Goal: Task Accomplishment & Management: Manage account settings

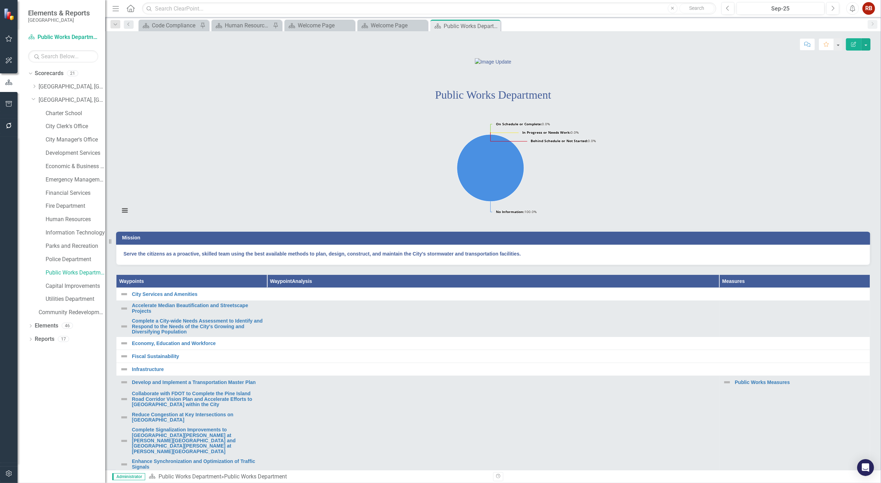
scroll to position [156, 0]
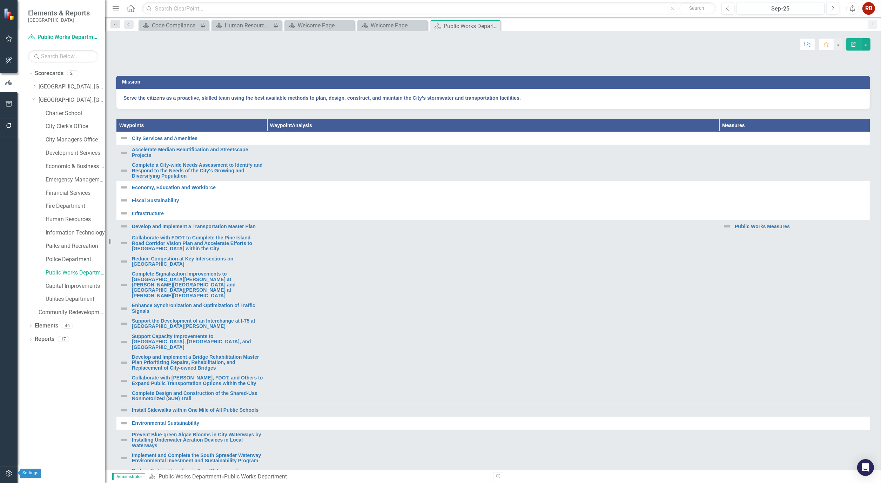
click at [5, 474] on icon "button" at bounding box center [8, 473] width 7 height 6
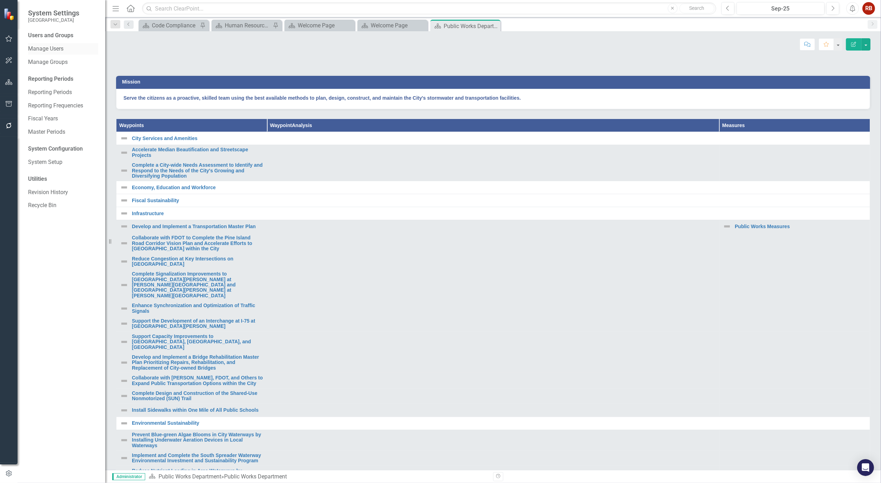
click at [60, 44] on div "Manage Users" at bounding box center [63, 49] width 70 height 12
click at [53, 48] on link "Manage Users" at bounding box center [63, 49] width 70 height 8
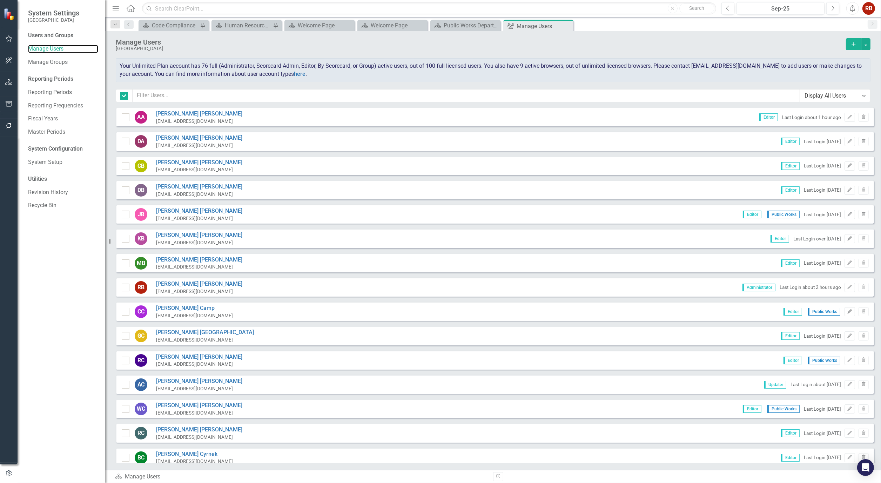
checkbox input "false"
click at [160, 97] on input "text" at bounding box center [466, 95] width 667 height 13
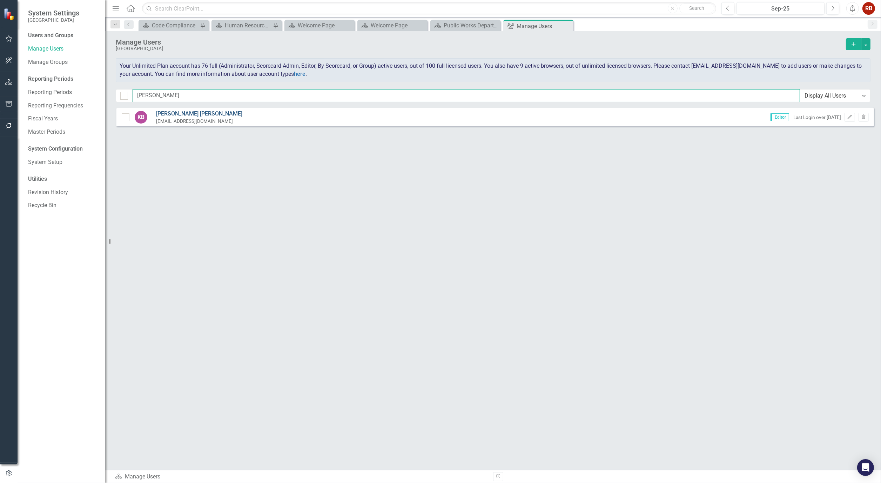
type input "[PERSON_NAME]"
click at [159, 114] on link "[PERSON_NAME]" at bounding box center [199, 114] width 86 height 8
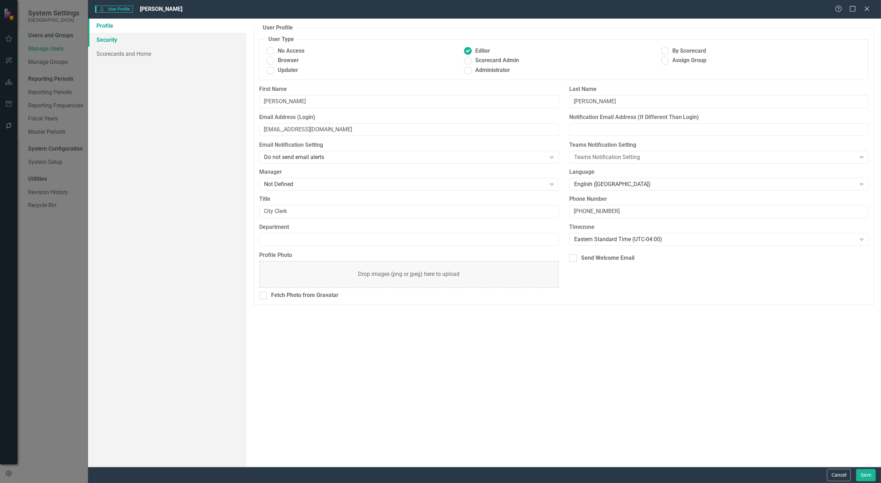
click at [107, 44] on link "Security" at bounding box center [167, 40] width 159 height 14
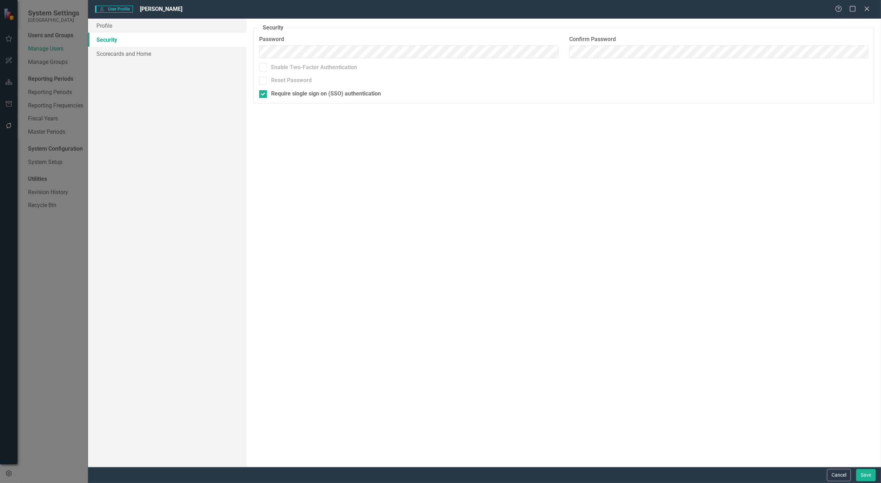
click at [76, 331] on div "User User Profile [PERSON_NAME] Help Maximize Close Profile Security Scorecards…" at bounding box center [440, 241] width 881 height 483
click at [8, 68] on div "User User Profile [PERSON_NAME] Help Maximize Close Profile Security Scorecards…" at bounding box center [440, 241] width 881 height 483
click at [844, 481] on div "Cancel Save" at bounding box center [484, 474] width 793 height 16
click at [844, 473] on button "Cancel" at bounding box center [839, 475] width 24 height 12
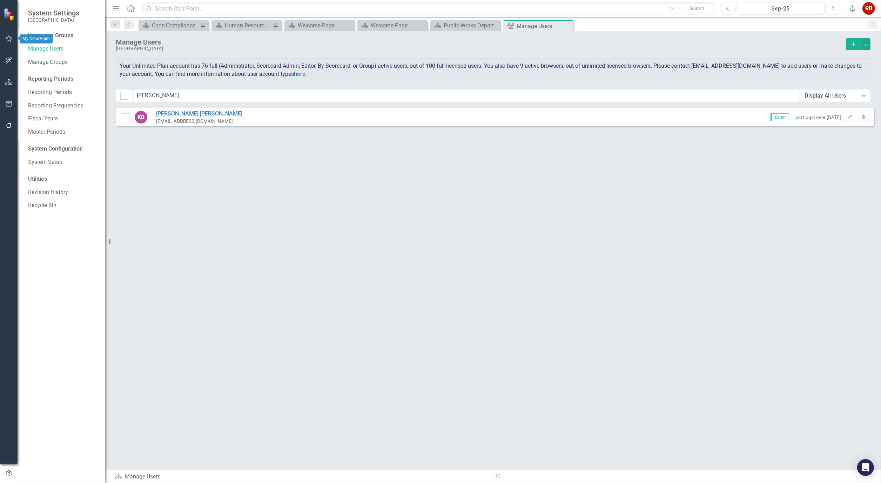
click at [8, 37] on icon "button" at bounding box center [8, 39] width 7 height 6
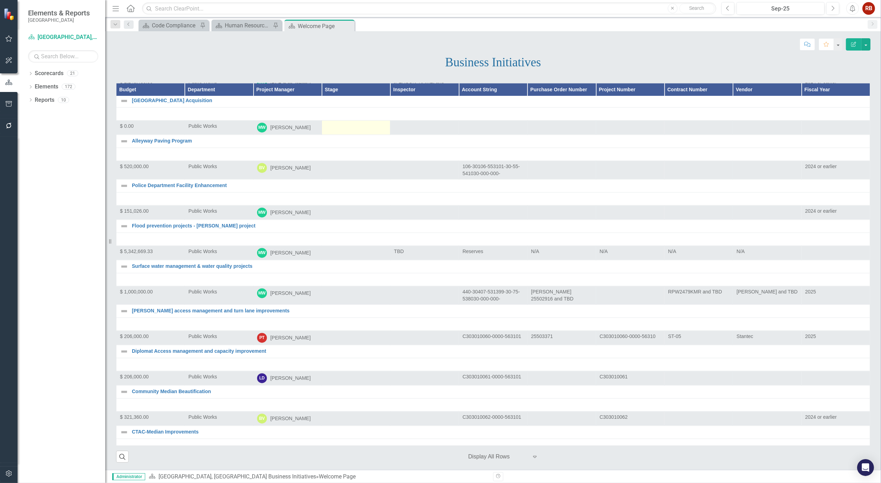
scroll to position [2143, 0]
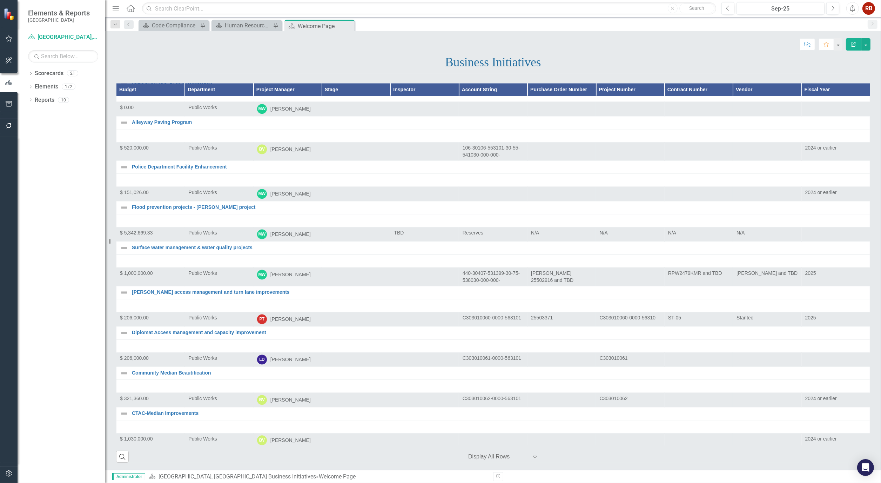
click at [27, 69] on div "Dropdown Scorecards 21 Dropdown Cape Coral, FL Business Initiatives CRA Initiat…" at bounding box center [62, 275] width 88 height 415
click at [29, 73] on icon "Dropdown" at bounding box center [30, 74] width 5 height 4
click at [60, 94] on div "Dropdown Cape Coral, FL Strategic Plan" at bounding box center [69, 100] width 74 height 12
click at [60, 100] on link "[GEOGRAPHIC_DATA], [GEOGRAPHIC_DATA] Strategic Plan" at bounding box center [72, 100] width 67 height 8
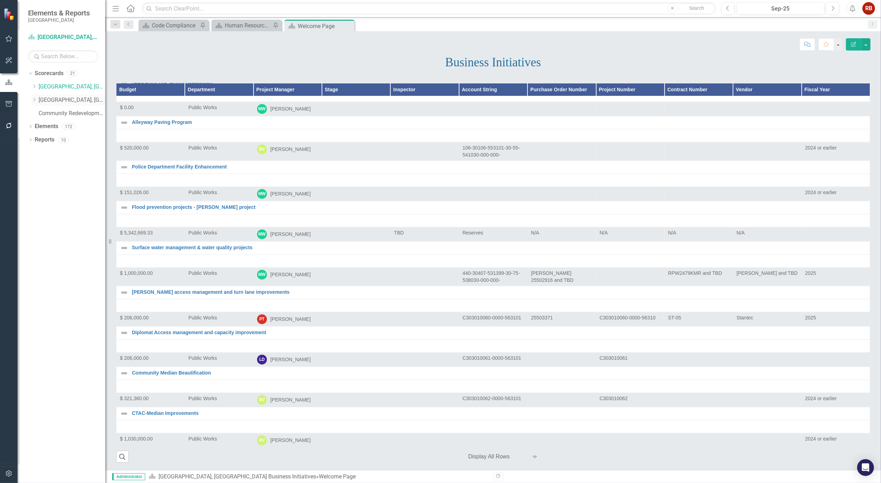
click at [60, 100] on link "[GEOGRAPHIC_DATA], [GEOGRAPHIC_DATA] Strategic Plan" at bounding box center [72, 100] width 67 height 8
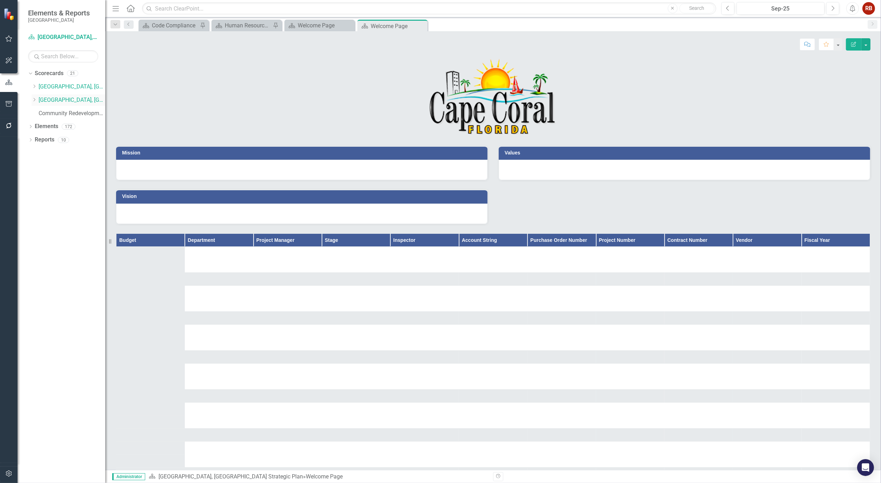
click at [32, 100] on icon "Dropdown" at bounding box center [34, 100] width 5 height 4
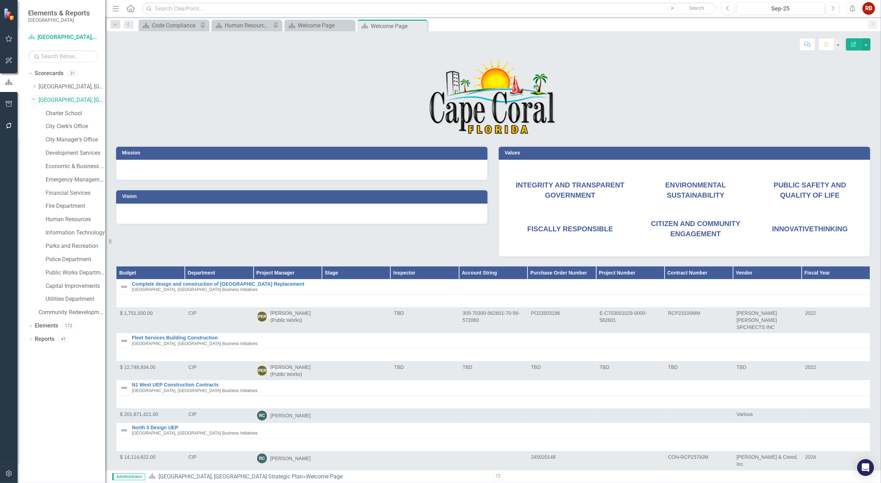
click at [34, 100] on icon "Dropdown" at bounding box center [34, 98] width 4 height 5
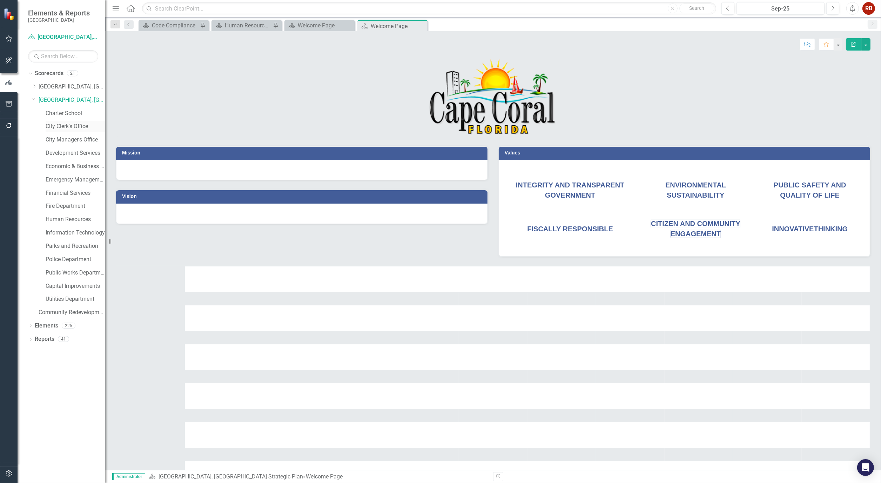
click at [57, 127] on link "City Clerk's Office" at bounding box center [76, 126] width 60 height 8
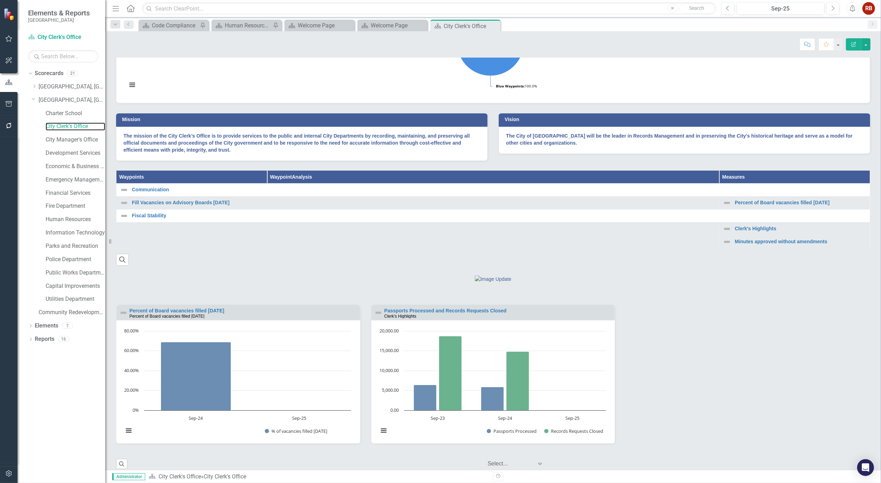
scroll to position [111, 0]
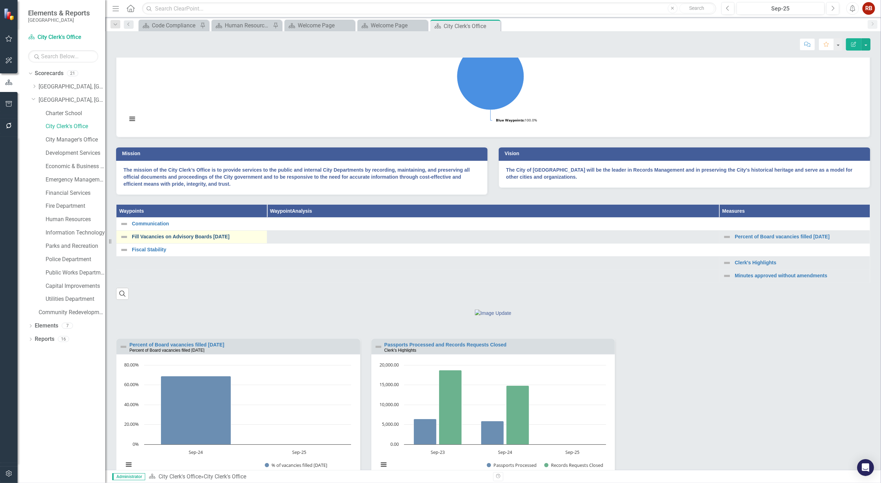
click at [221, 239] on link "Fill Vacancies on Advisory Boards within Three Months" at bounding box center [198, 236] width 132 height 5
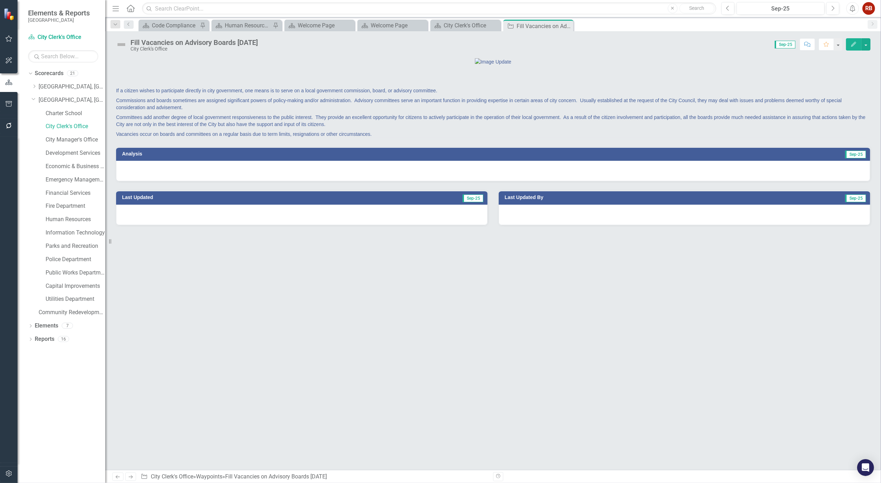
click at [853, 47] on button "Edit" at bounding box center [853, 44] width 15 height 12
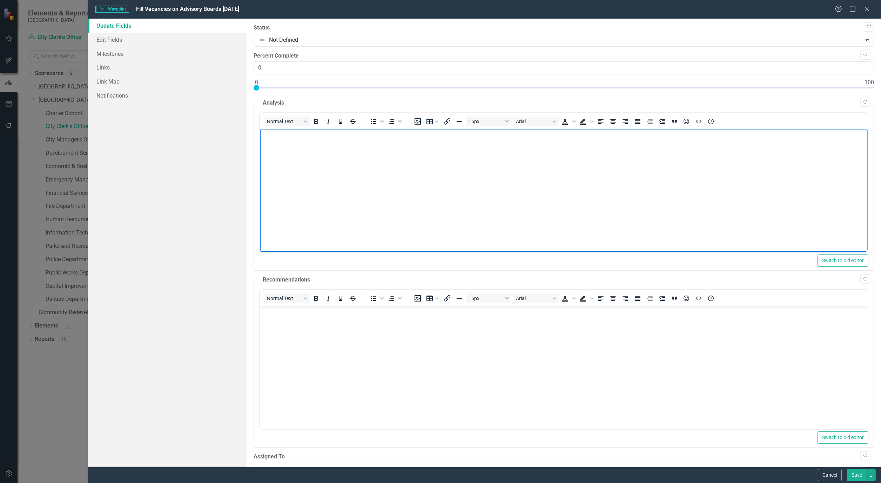
click at [352, 191] on body "Rich Text Area. Press ALT-0 for help." at bounding box center [564, 181] width 608 height 105
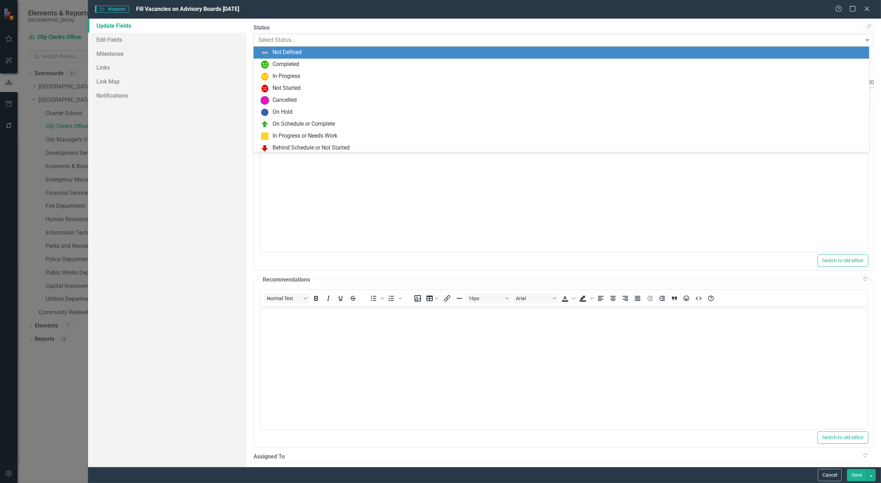
click at [864, 37] on icon "Expand" at bounding box center [867, 40] width 7 height 6
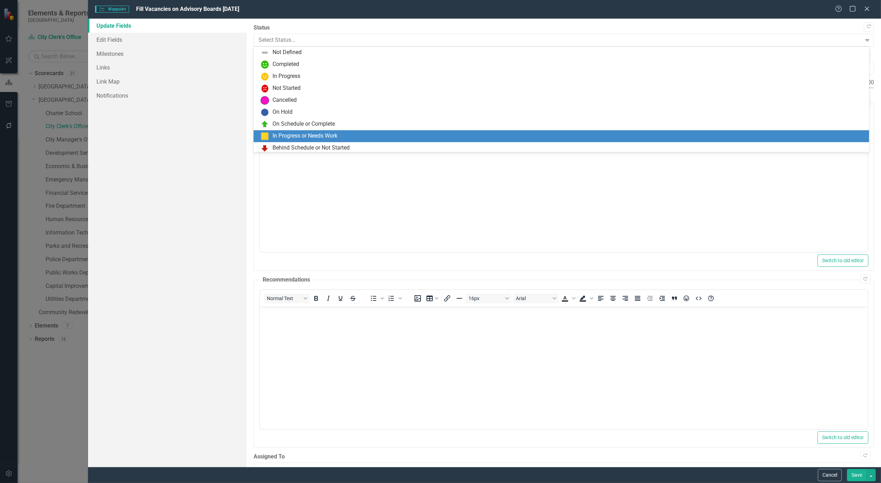
click at [524, 363] on body "Rich Text Area. Press ALT-0 for help." at bounding box center [564, 358] width 608 height 105
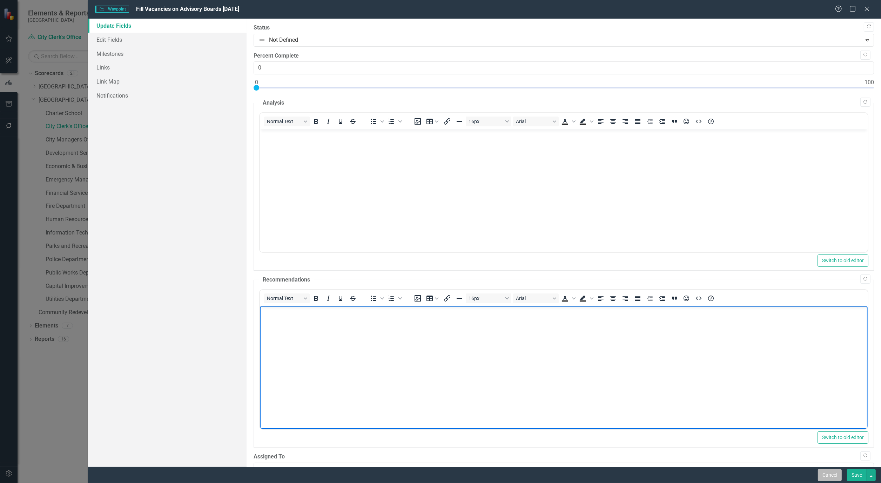
click at [826, 475] on button "Cancel" at bounding box center [830, 475] width 24 height 12
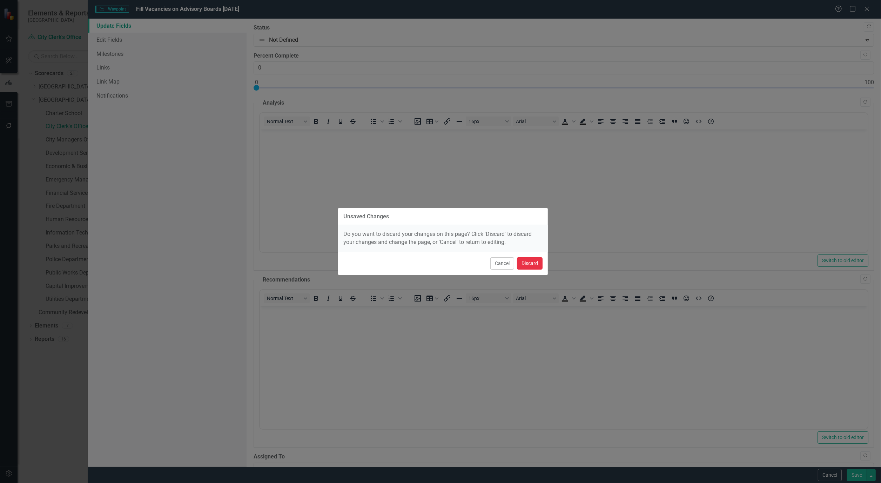
click at [536, 267] on button "Discard" at bounding box center [530, 263] width 26 height 12
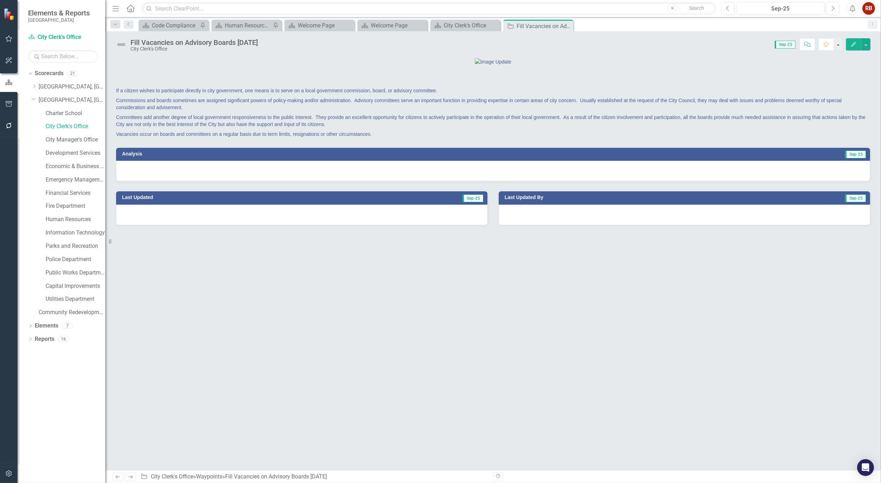
click at [486, 363] on div "If a citizen wishes to participate directly in city government, one means is to…" at bounding box center [493, 264] width 776 height 412
drag, startPoint x: 688, startPoint y: 107, endPoint x: 683, endPoint y: 103, distance: 6.3
click at [688, 65] on div at bounding box center [493, 61] width 754 height 7
click at [0, 0] on icon "Close" at bounding box center [0, 0] width 0 height 0
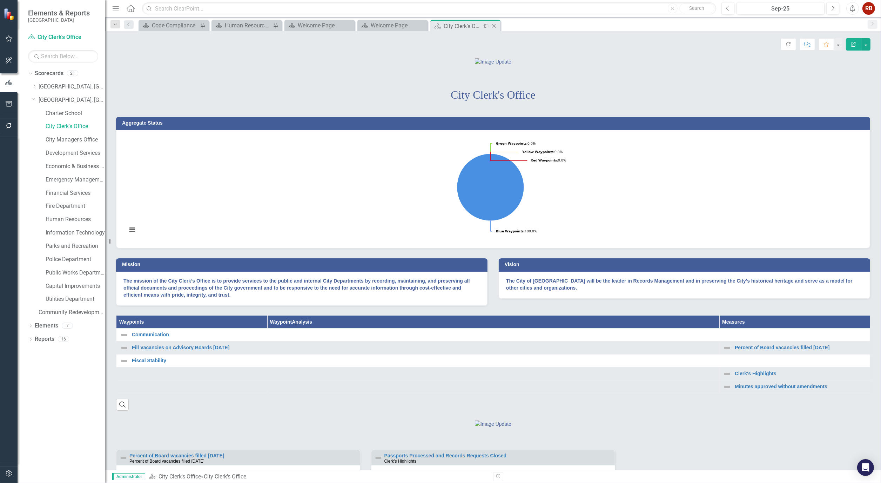
click at [497, 29] on div "Close" at bounding box center [494, 26] width 9 height 9
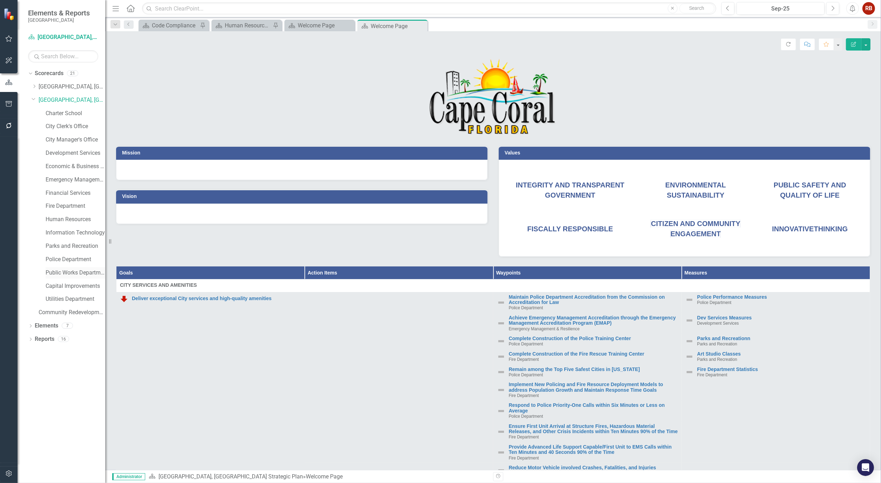
click at [68, 274] on link "Public Works Department" at bounding box center [76, 273] width 60 height 8
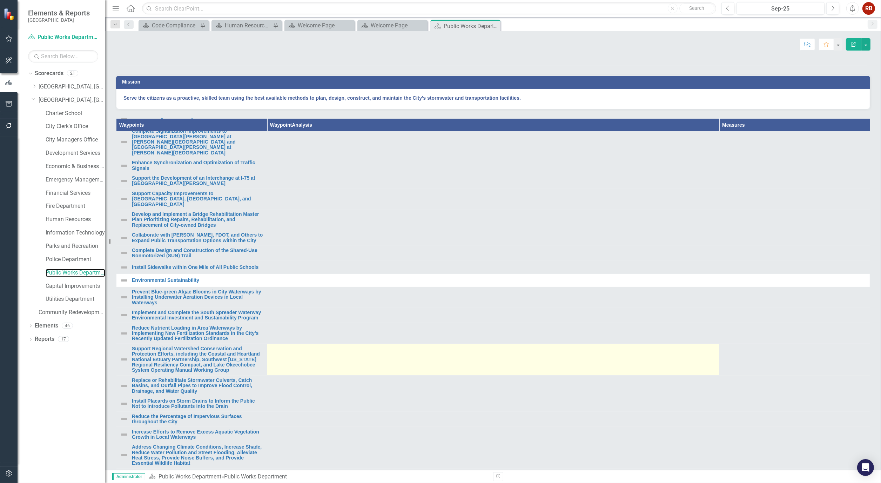
scroll to position [156, 0]
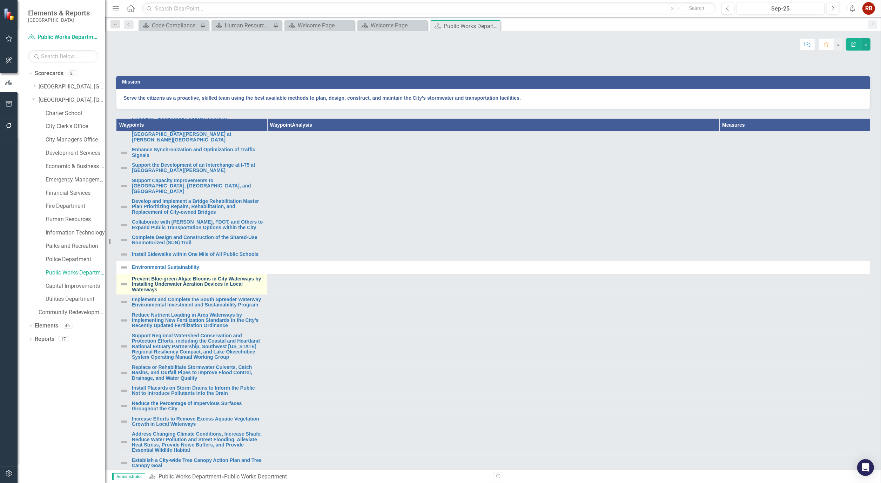
click at [179, 292] on link "Prevent Blue-green Algae Blooms in City Waterways by Installing Underwater Aera…" at bounding box center [198, 284] width 132 height 16
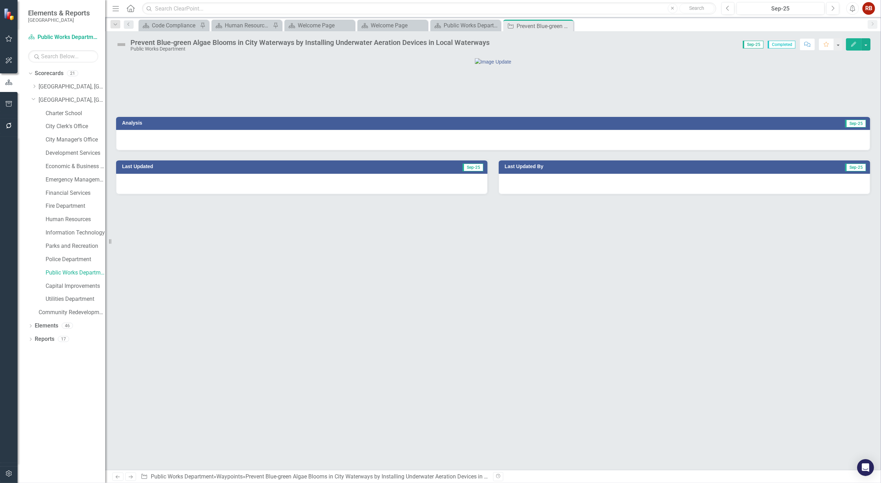
click at [851, 45] on icon "Edit" at bounding box center [854, 44] width 6 height 5
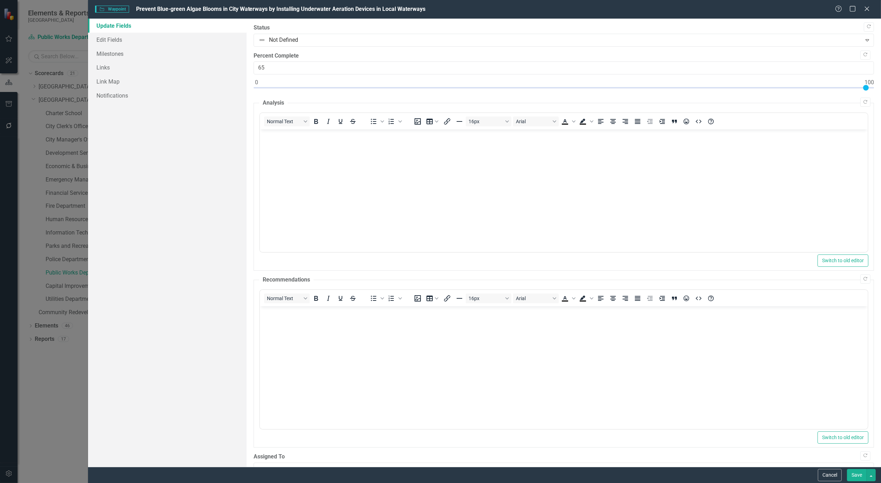
type input "100"
drag, startPoint x: 255, startPoint y: 89, endPoint x: 906, endPoint y: 88, distance: 650.6
click at [881, 88] on html "Elements & Reports Cape Coral Scorecard Public Works Department Search Dropdown…" at bounding box center [440, 241] width 881 height 483
click at [113, 39] on link "Edit Fields" at bounding box center [167, 40] width 159 height 14
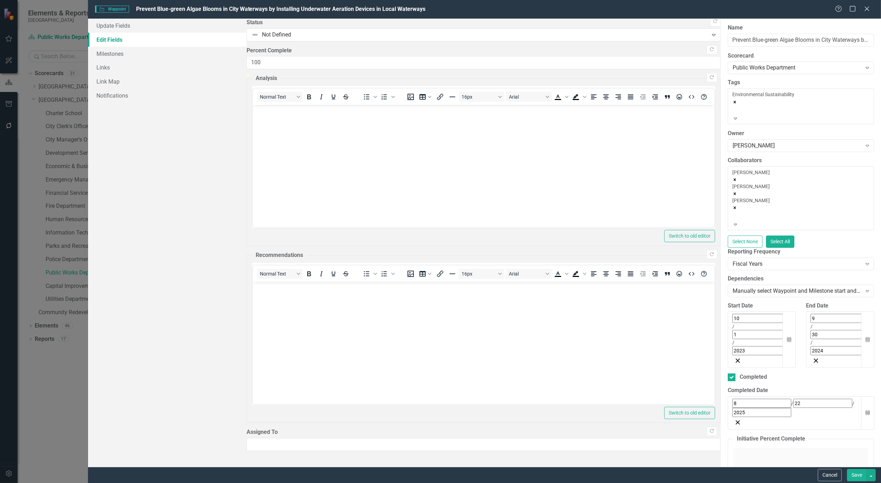
click at [854, 478] on button "Save" at bounding box center [857, 475] width 20 height 12
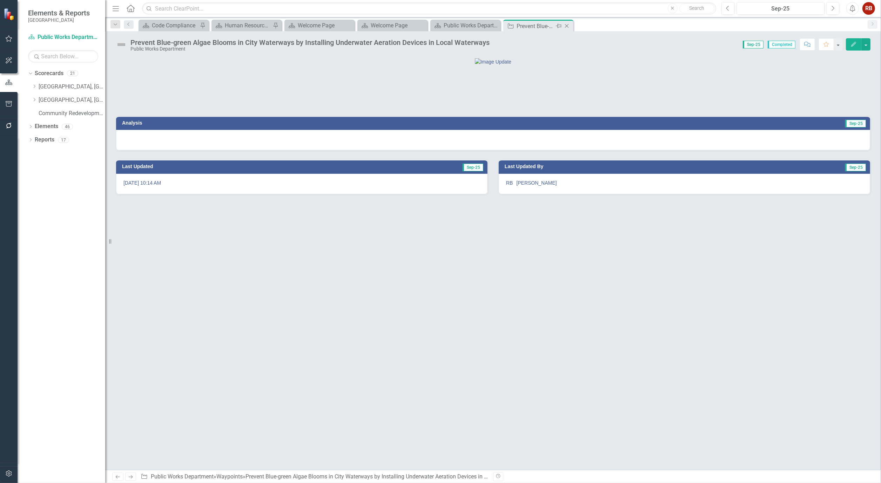
click at [567, 26] on icon "Close" at bounding box center [566, 26] width 7 height 6
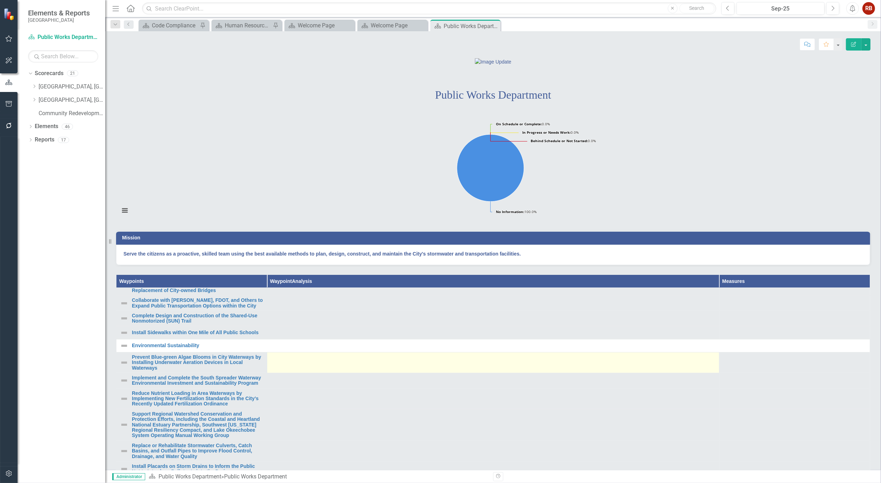
scroll to position [234, 0]
